Goal: Task Accomplishment & Management: Use online tool/utility

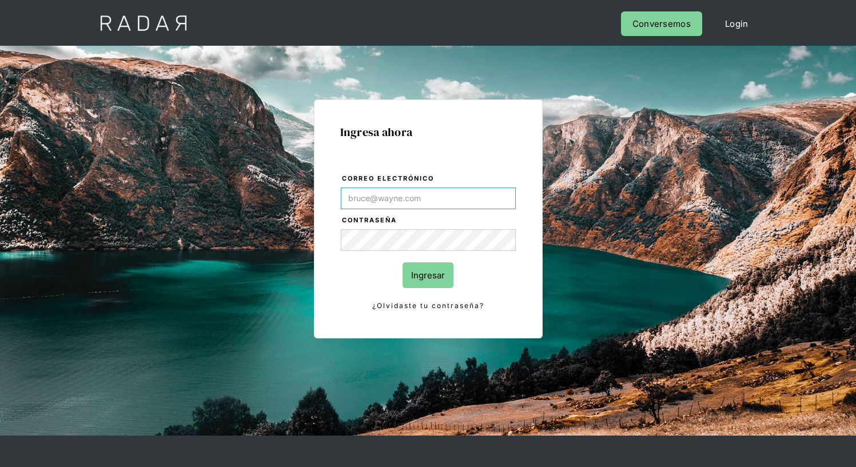
type input "[EMAIL_ADDRESS][PERSON_NAME][DOMAIN_NAME]"
click at [428, 275] on input "Ingresar" at bounding box center [428, 276] width 51 height 26
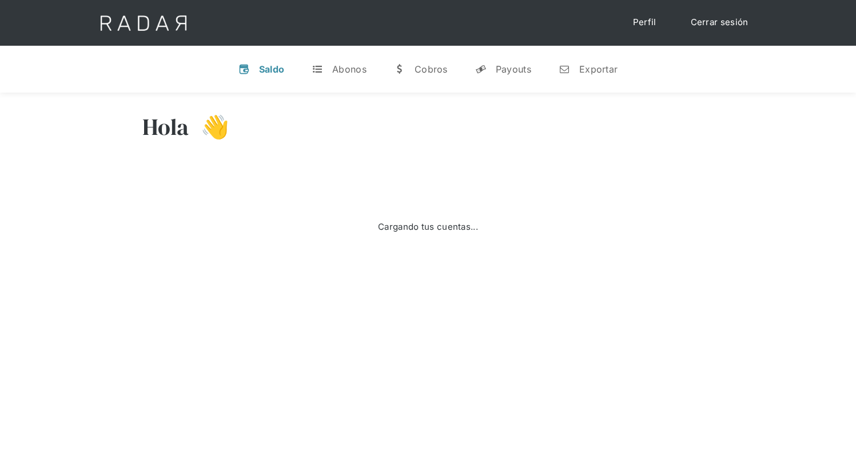
select select "7"
click at [588, 69] on div "Exportar" at bounding box center [599, 69] width 38 height 11
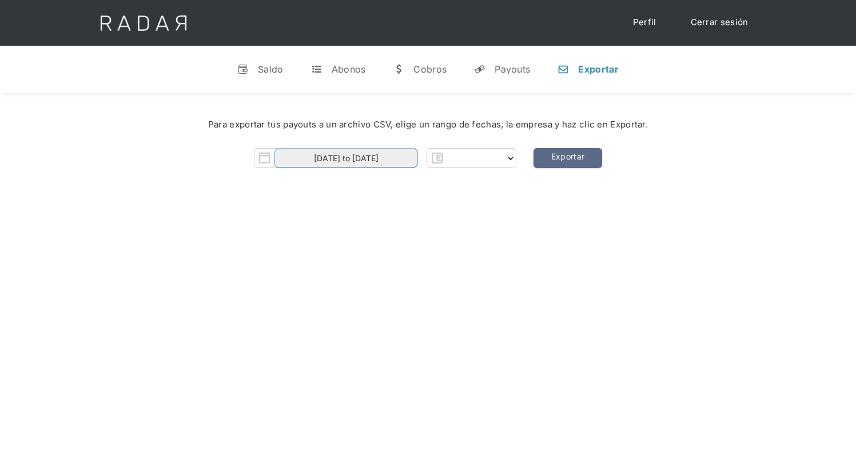
select select "prontopaga"
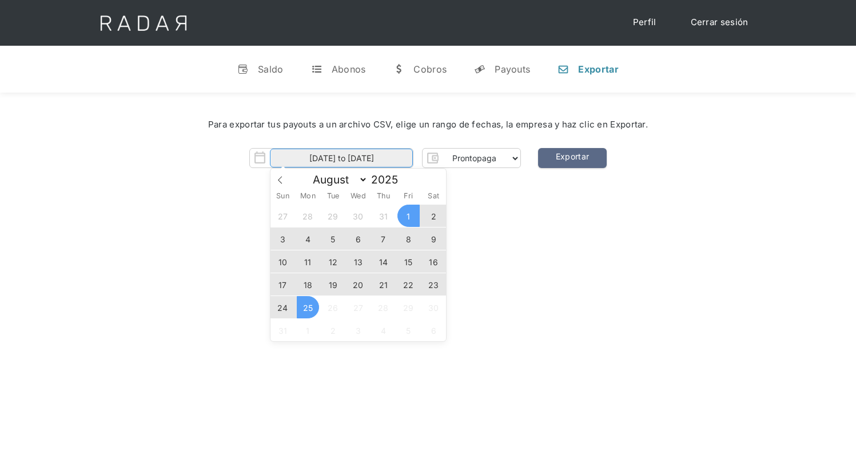
click at [342, 158] on input "[DATE] to [DATE]" at bounding box center [341, 158] width 143 height 19
click at [409, 285] on span "22" at bounding box center [409, 284] width 22 height 22
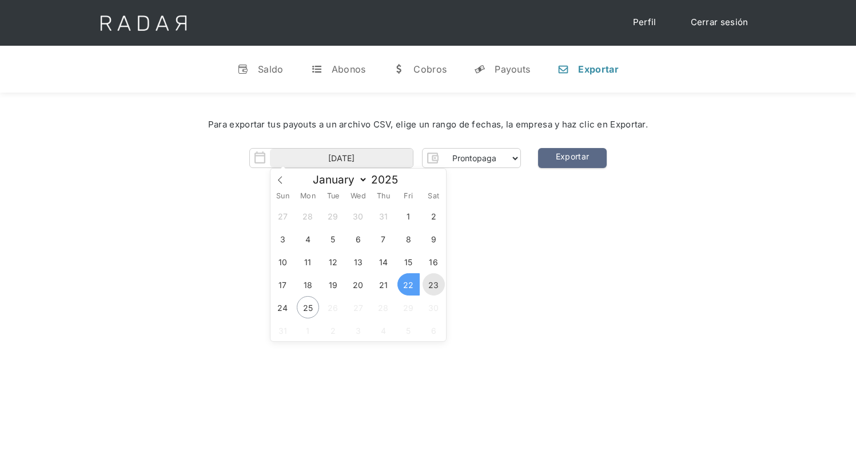
click at [434, 285] on span "23" at bounding box center [434, 284] width 22 height 22
type input "22-08-2025 to 23-08-2025"
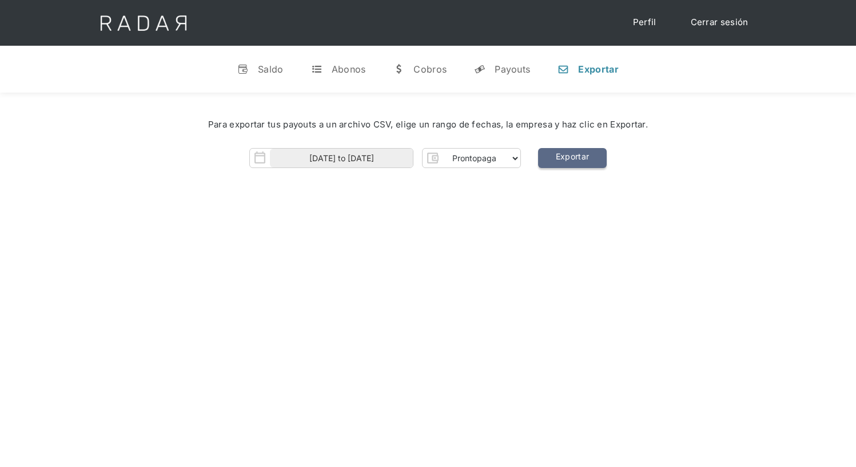
click at [572, 158] on link "Exportar" at bounding box center [572, 158] width 69 height 20
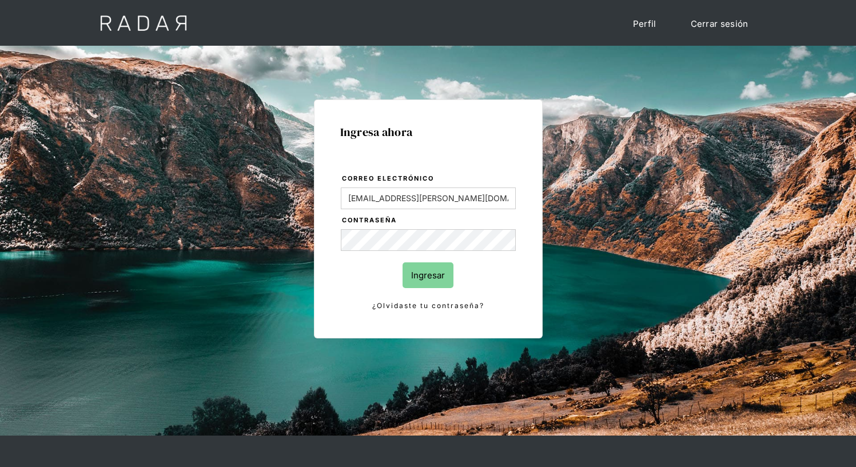
click at [428, 275] on input "Ingresar" at bounding box center [428, 276] width 51 height 26
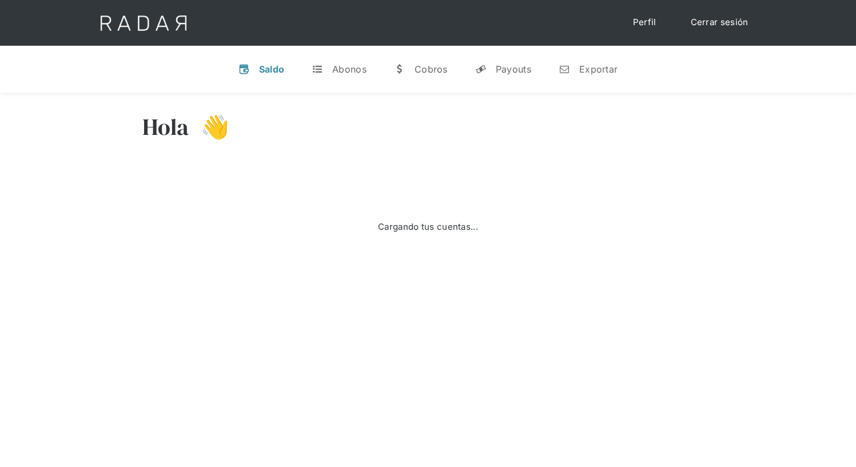
select select "7"
select select "prontopaga"
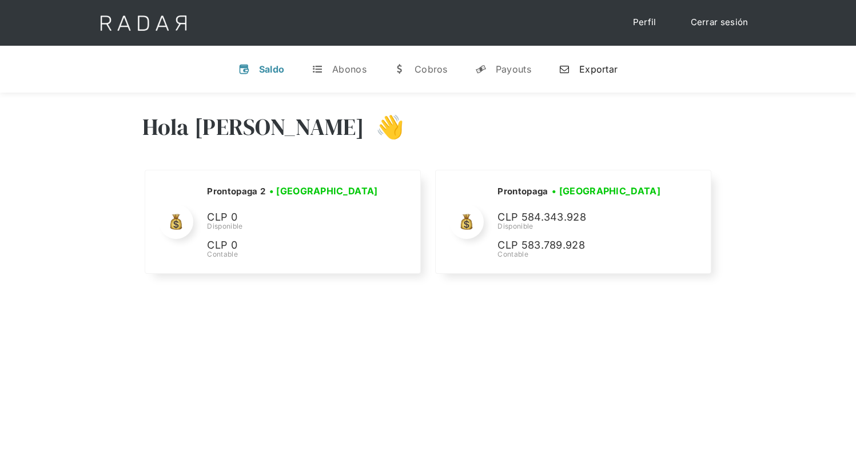
click at [588, 69] on div "Exportar" at bounding box center [599, 69] width 38 height 11
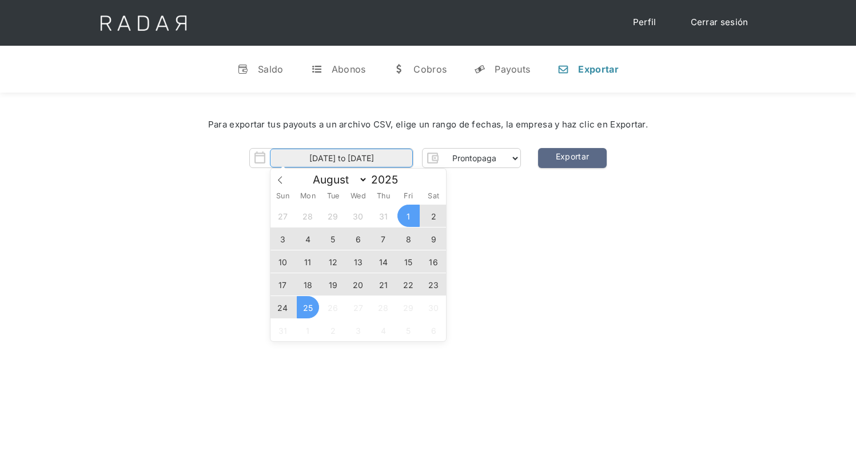
click at [342, 158] on input "[DATE] to [DATE]" at bounding box center [341, 158] width 143 height 19
click at [434, 285] on span "23" at bounding box center [434, 284] width 22 height 22
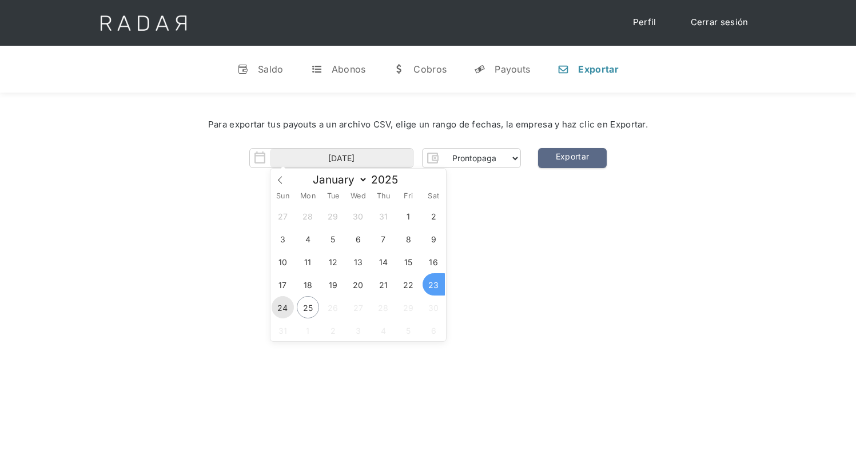
click at [283, 308] on span "24" at bounding box center [283, 307] width 22 height 22
type input "23-08-2025 to 24-08-2025"
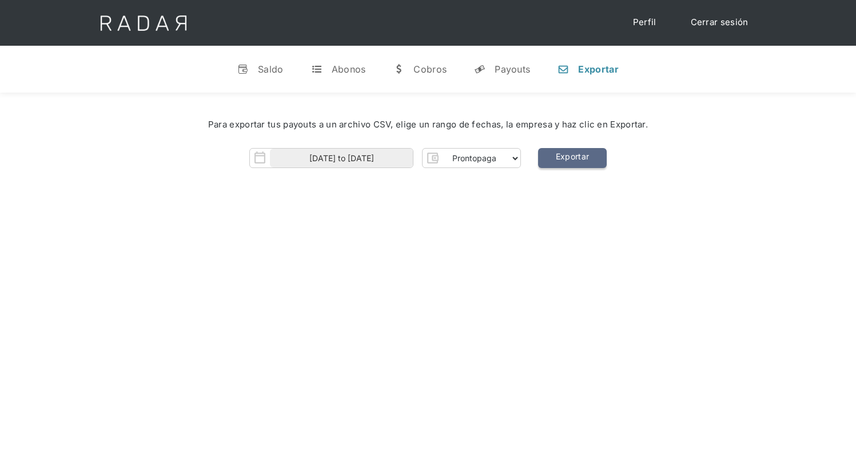
click at [572, 158] on link "Exportar" at bounding box center [572, 158] width 69 height 20
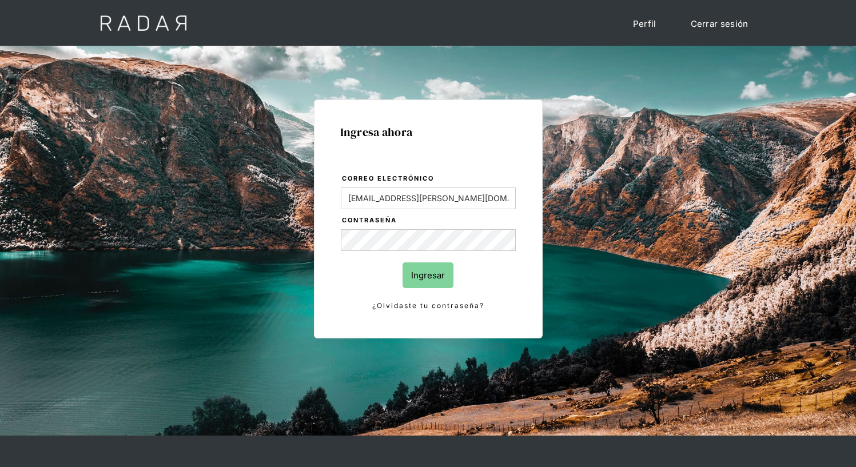
click at [428, 275] on input "Ingresar" at bounding box center [428, 276] width 51 height 26
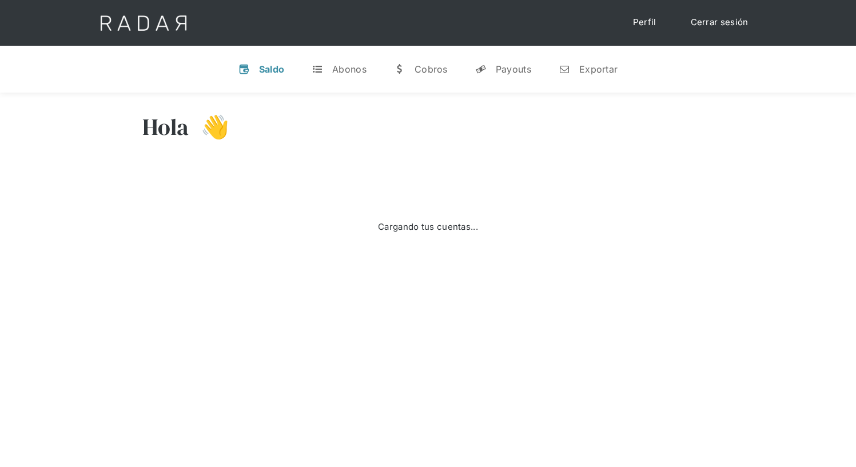
select select "7"
select select "prontopaga"
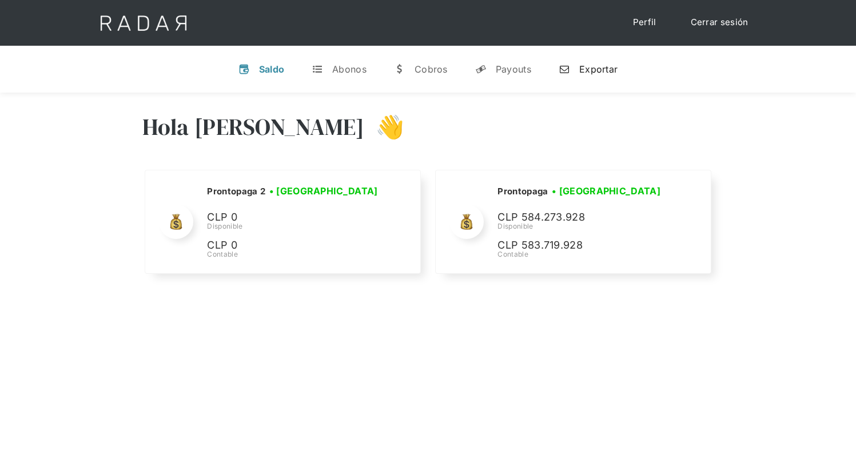
click at [588, 69] on div "Exportar" at bounding box center [599, 69] width 38 height 11
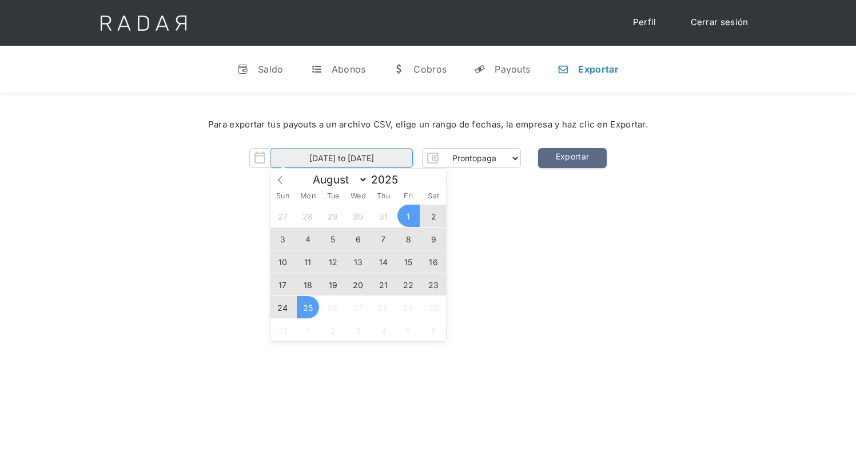
click at [342, 158] on input "[DATE] to [DATE]" at bounding box center [341, 158] width 143 height 19
click at [283, 308] on span "24" at bounding box center [283, 307] width 22 height 22
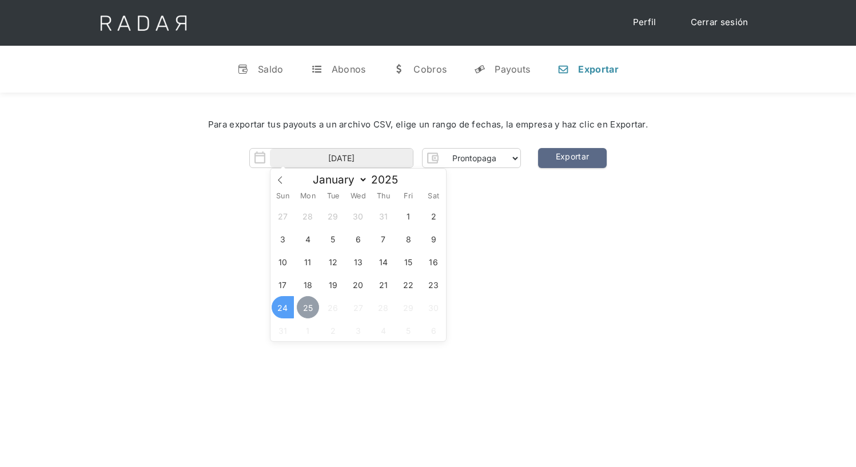
click at [308, 308] on span "25" at bounding box center [308, 307] width 22 height 22
type input "[DATE] to [DATE]"
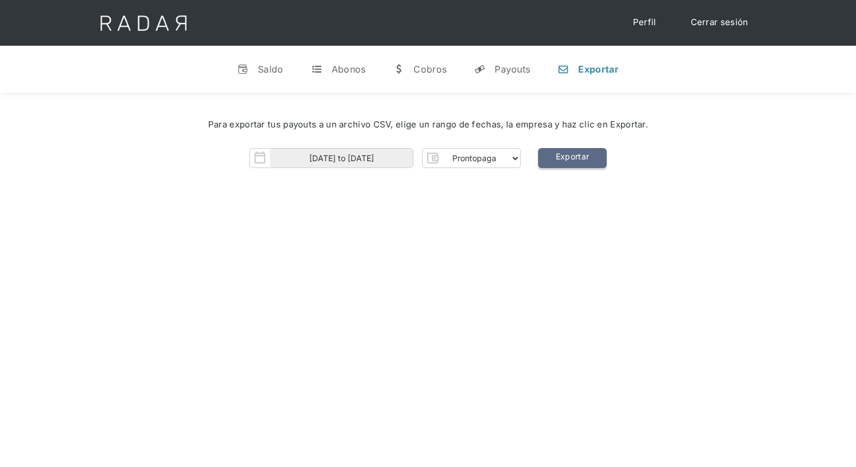
click at [572, 158] on link "Exportar" at bounding box center [572, 158] width 69 height 20
